Goal: Manage account settings

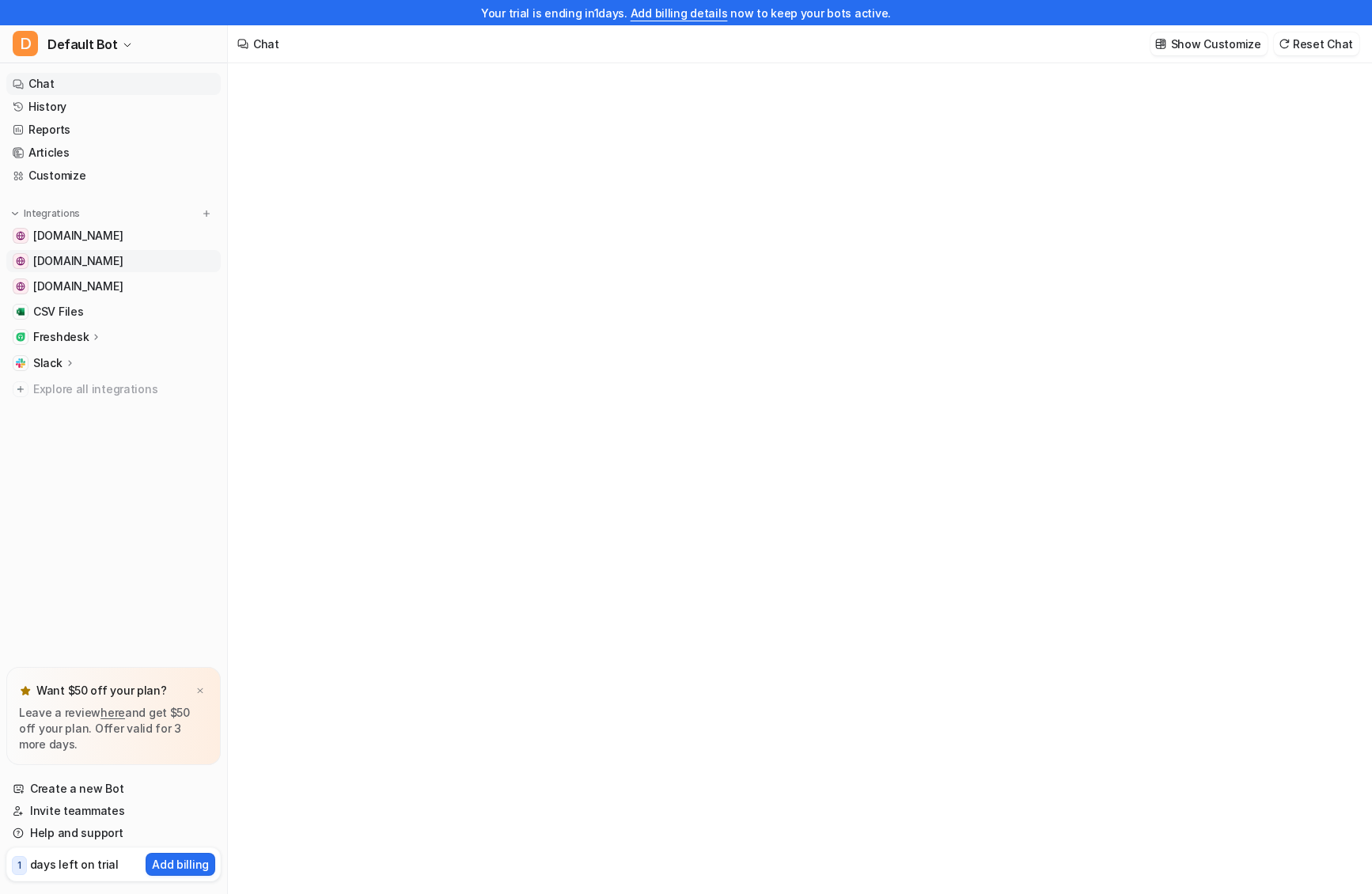
type textarea "**********"
click at [92, 41] on span "Default Bot" at bounding box center [83, 44] width 70 height 22
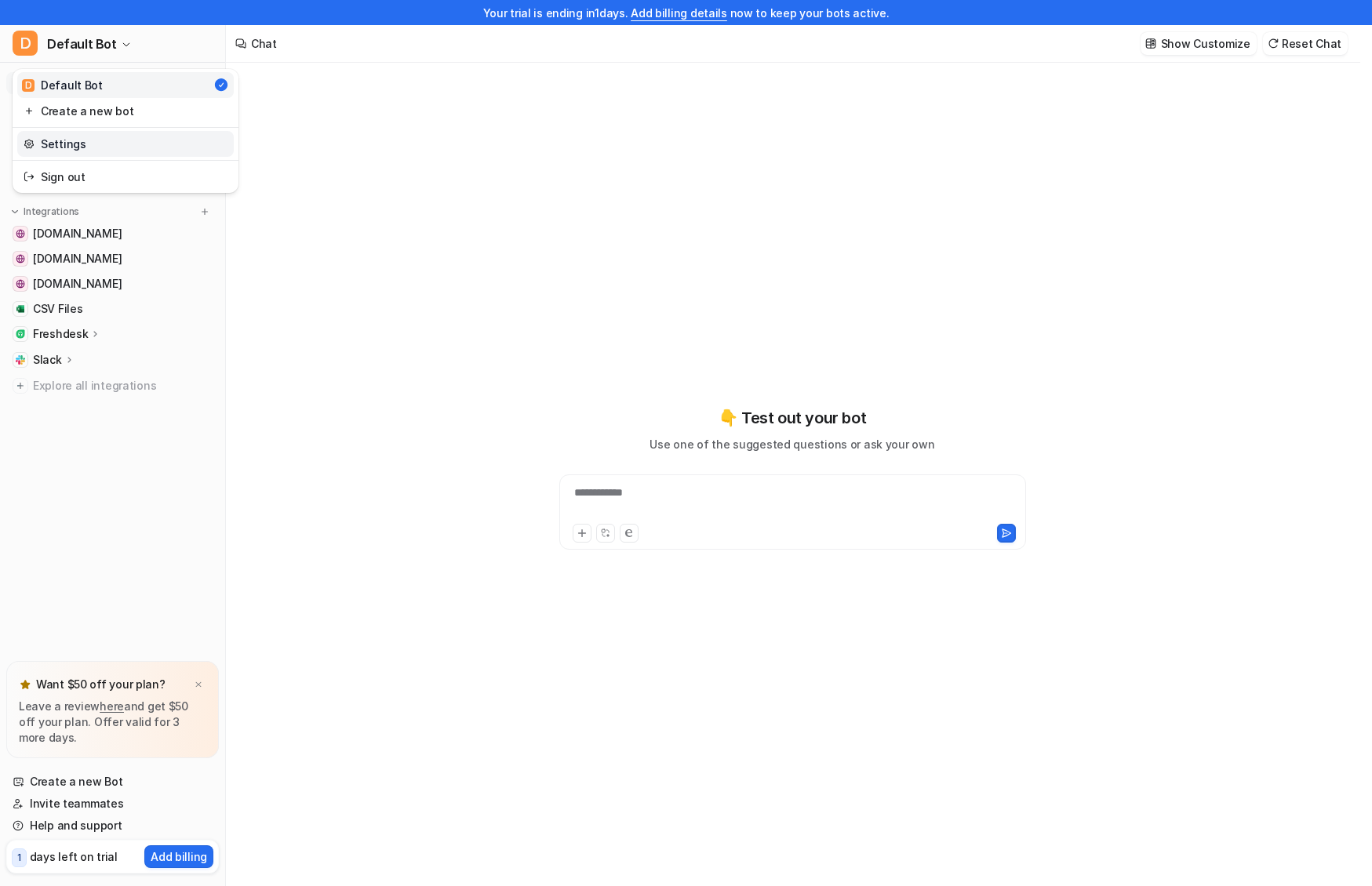
click at [88, 148] on link "Settings" at bounding box center [125, 144] width 216 height 26
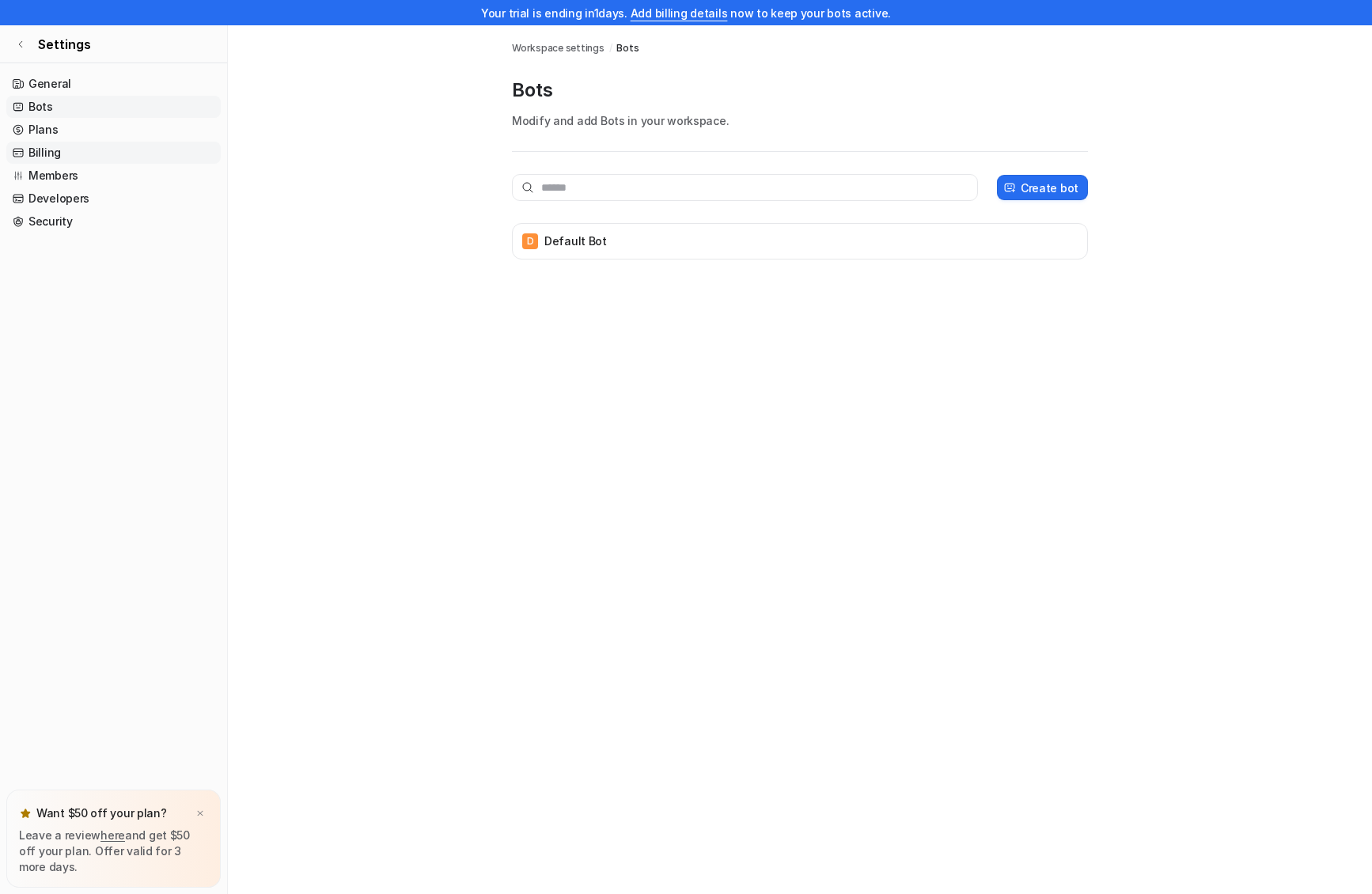
click at [89, 155] on link "Billing" at bounding box center [114, 152] width 215 height 22
